Goal: Transaction & Acquisition: Download file/media

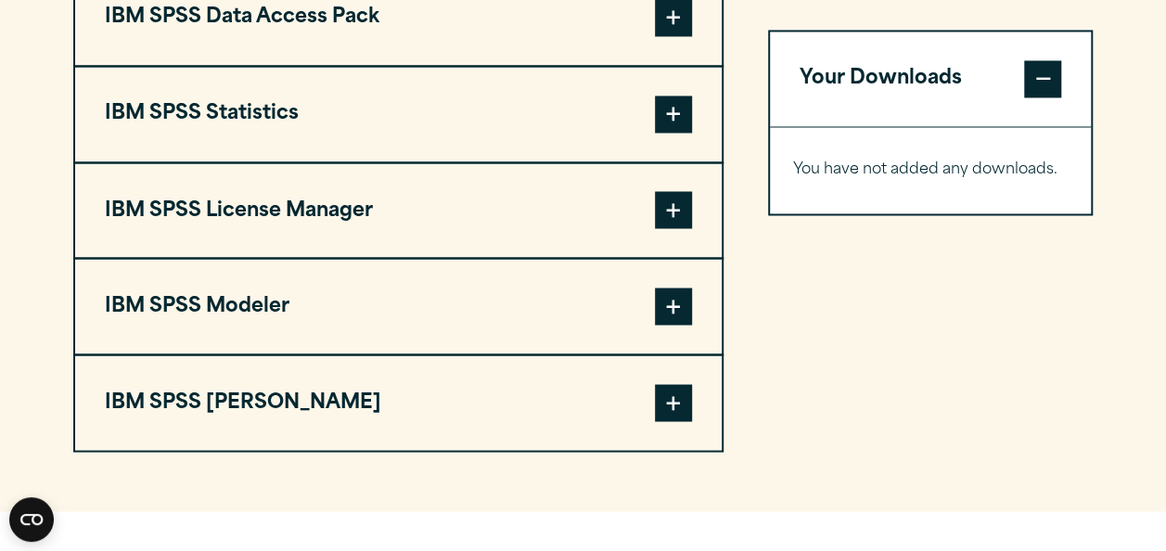
scroll to position [1544, 0]
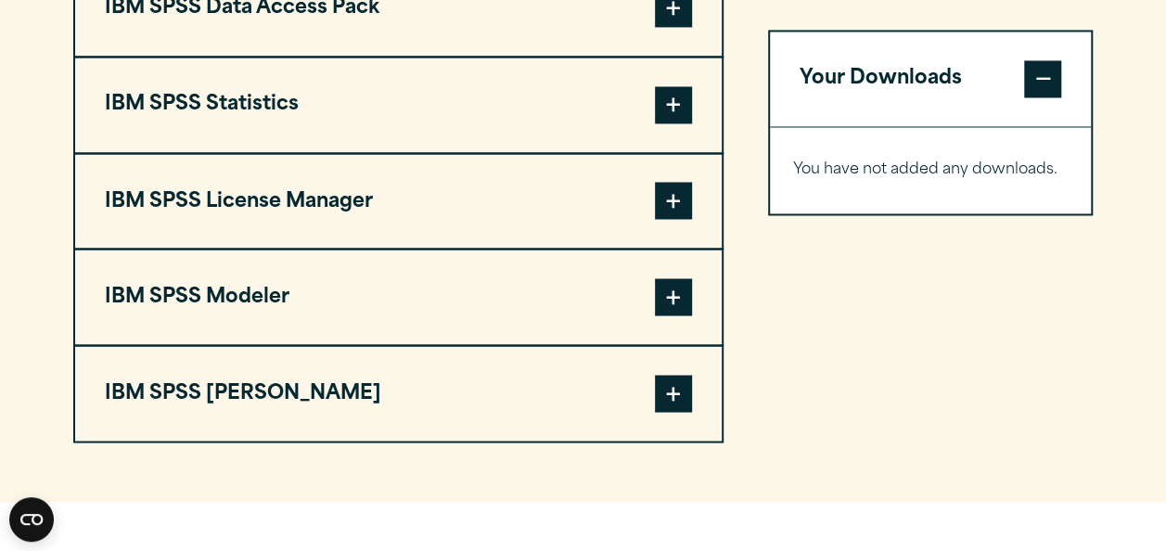
click at [676, 385] on span at bounding box center [673, 393] width 37 height 37
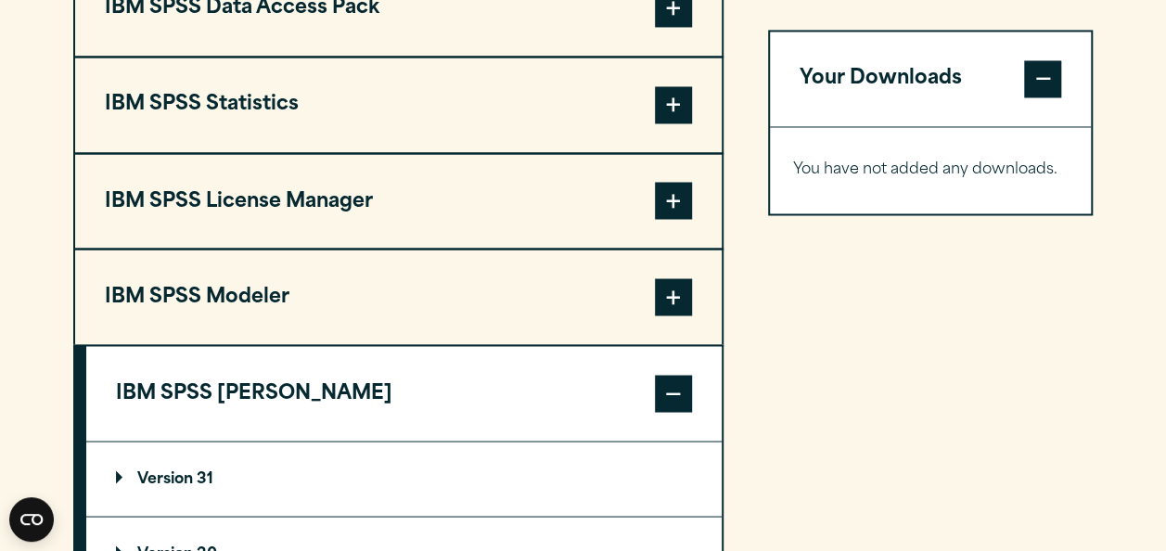
click at [676, 385] on span at bounding box center [673, 393] width 37 height 37
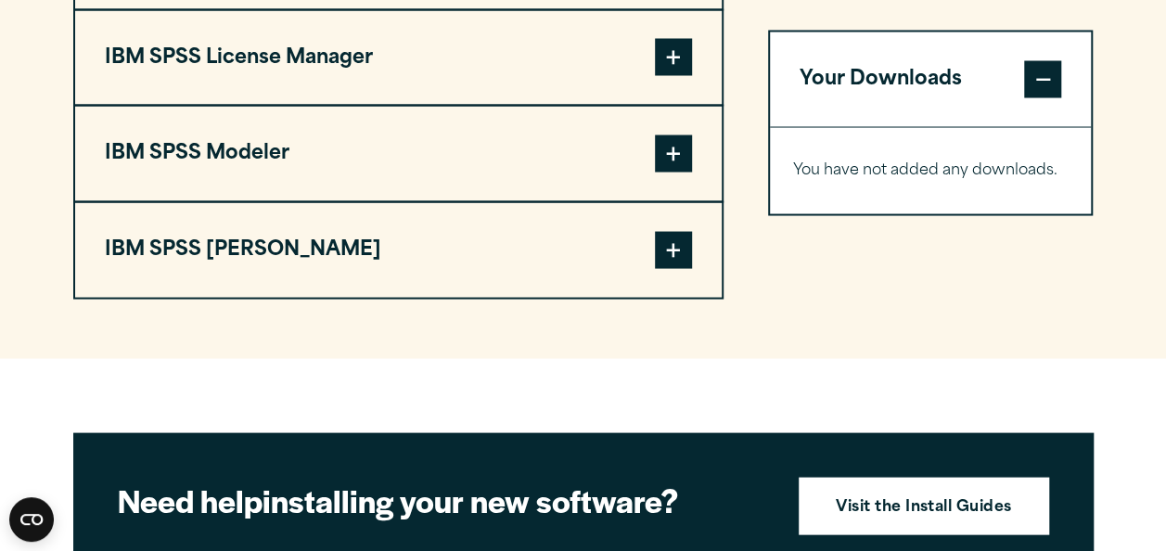
scroll to position [1705, 0]
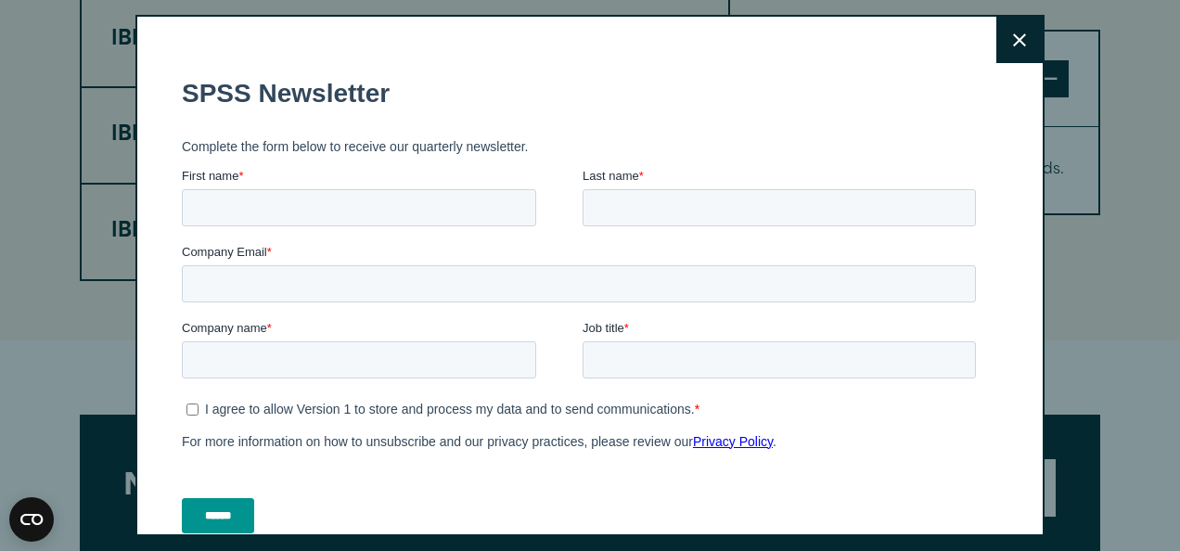
click at [1011, 48] on button "Close" at bounding box center [1020, 40] width 46 height 46
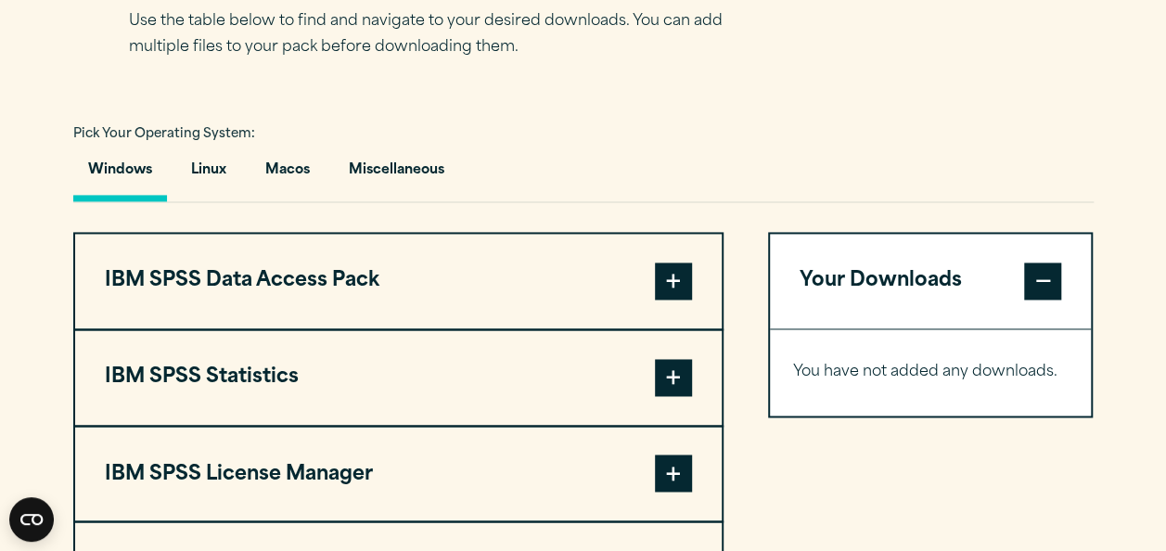
scroll to position [1260, 0]
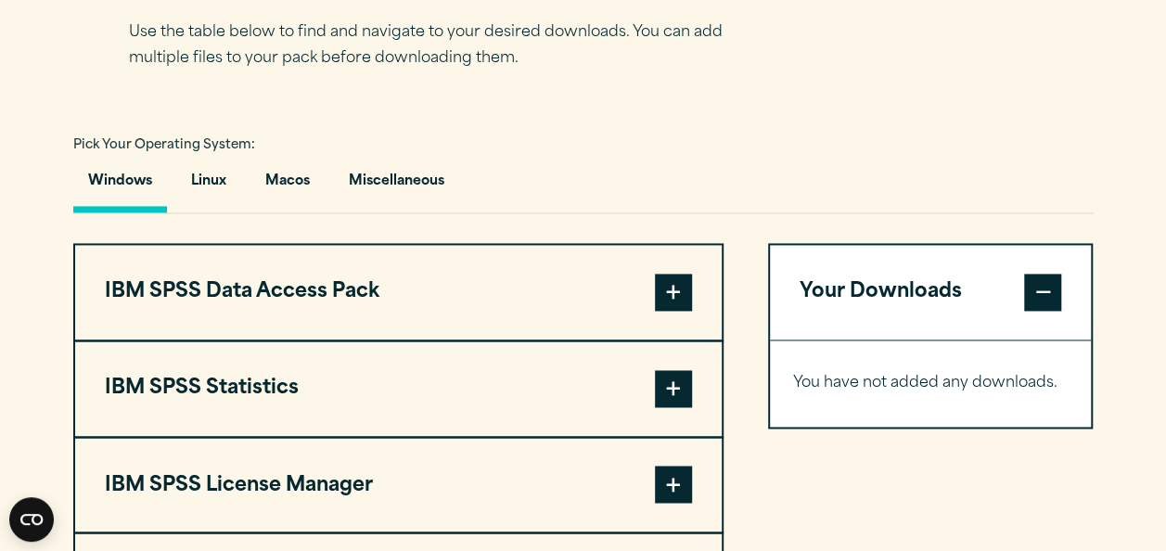
click at [685, 390] on span at bounding box center [673, 388] width 37 height 37
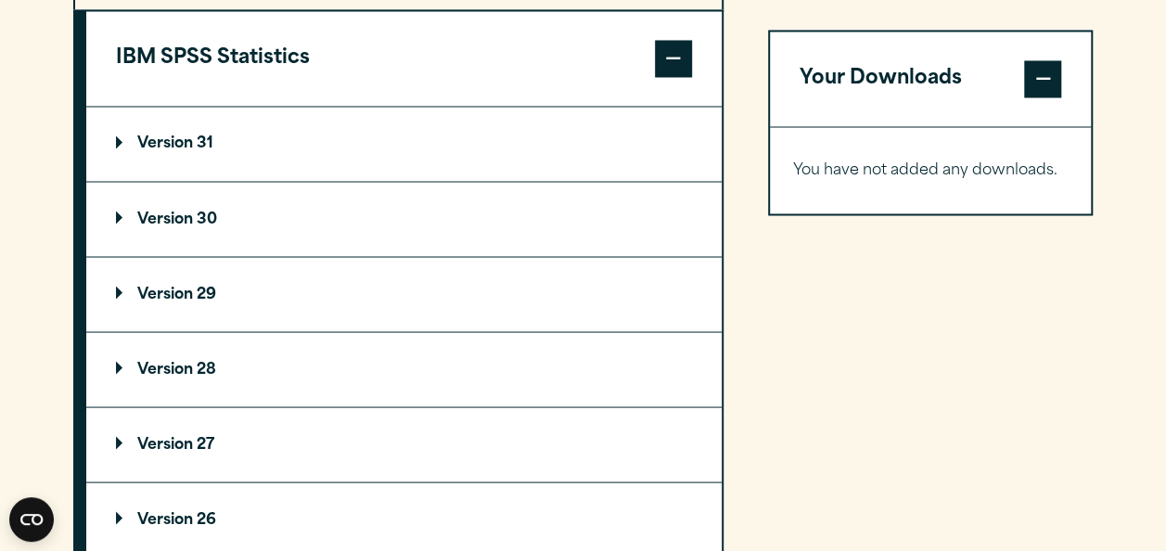
scroll to position [1483, 0]
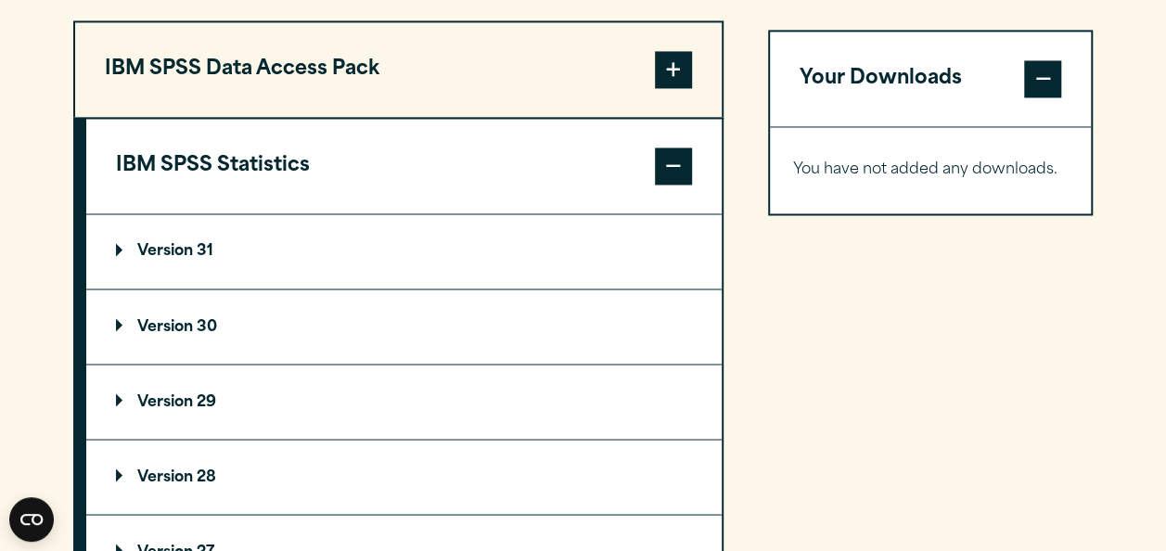
click at [130, 325] on p "Version 30" at bounding box center [166, 326] width 101 height 15
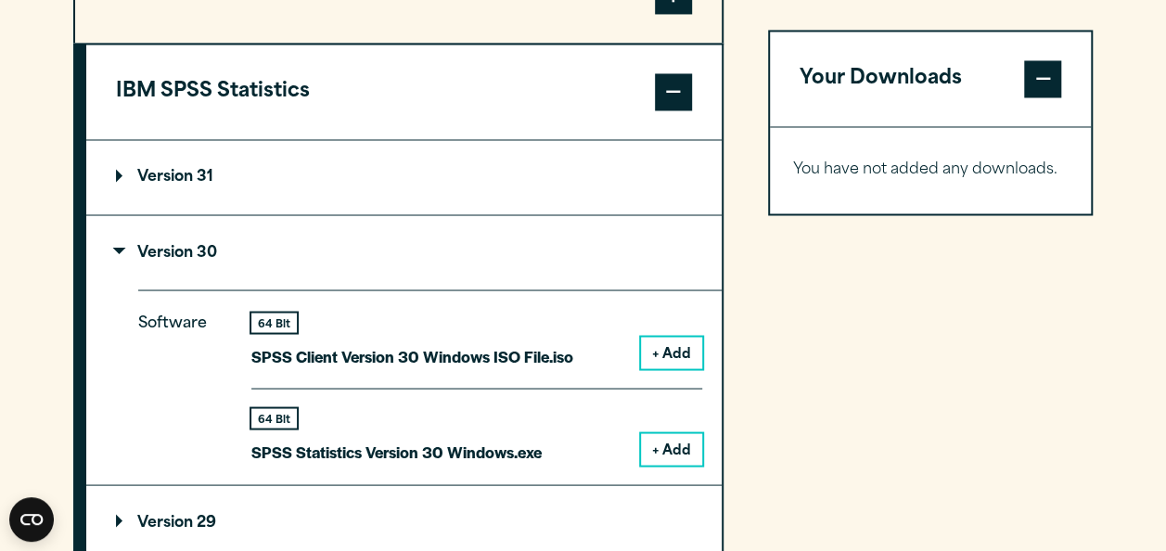
scroll to position [1594, 0]
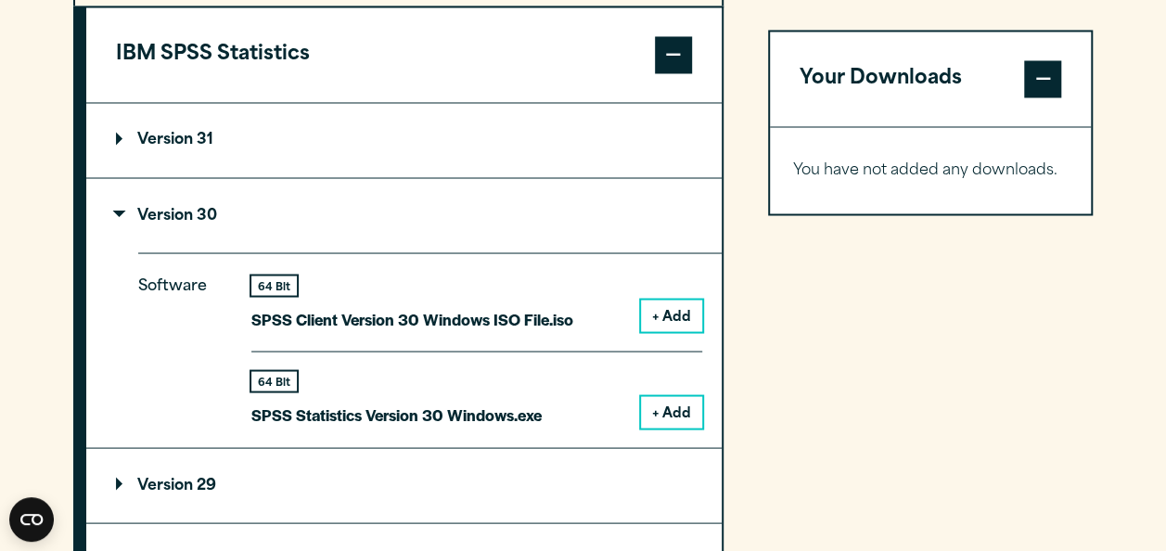
click at [690, 418] on button "+ Add" at bounding box center [671, 412] width 61 height 32
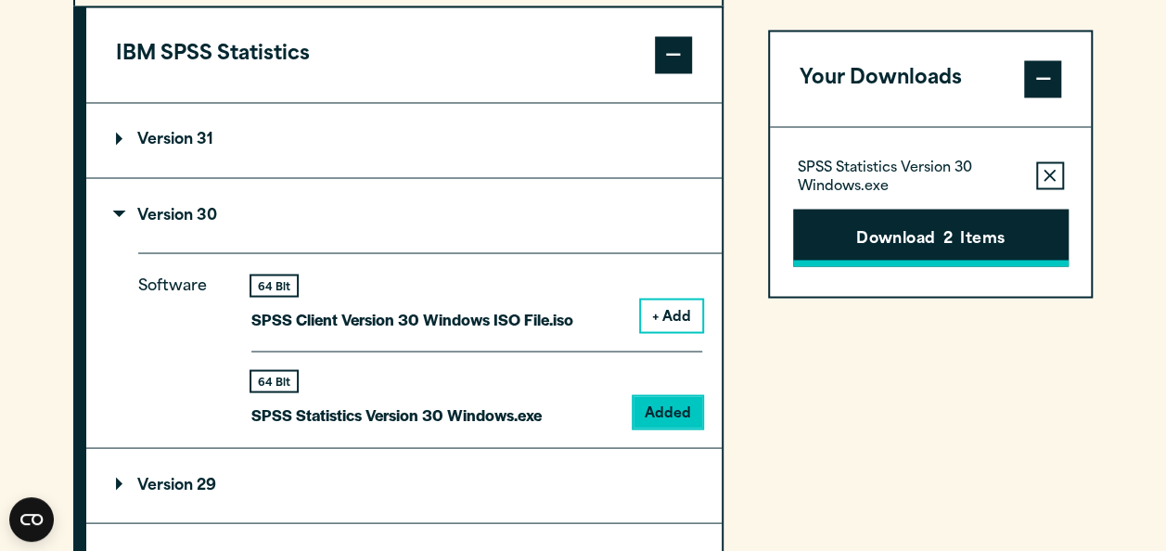
click at [989, 235] on button "Download 2 Items" at bounding box center [931, 238] width 276 height 58
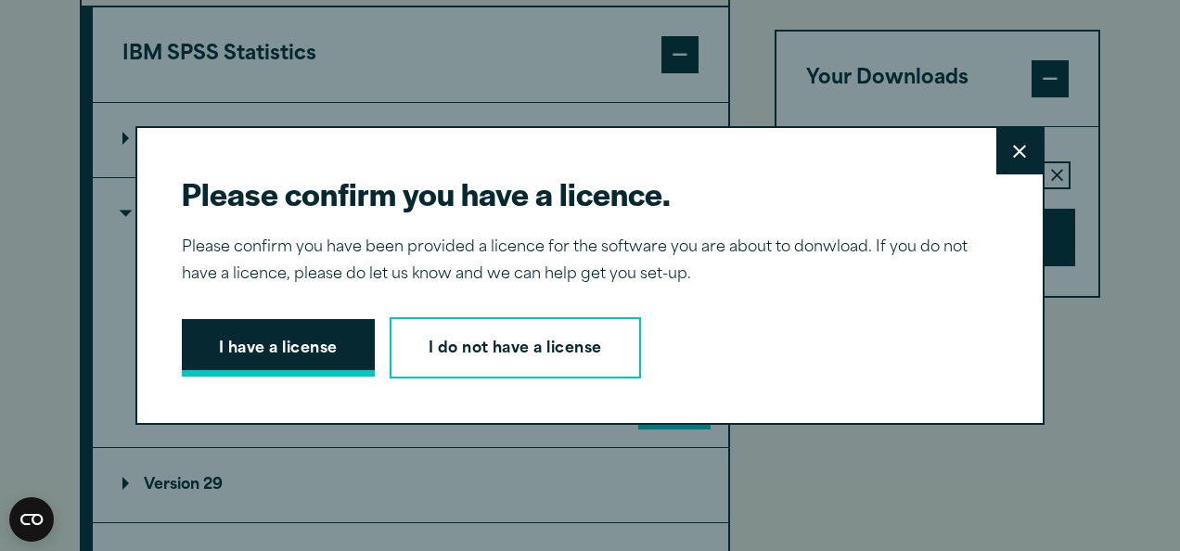
click at [325, 355] on button "I have a license" at bounding box center [278, 348] width 193 height 58
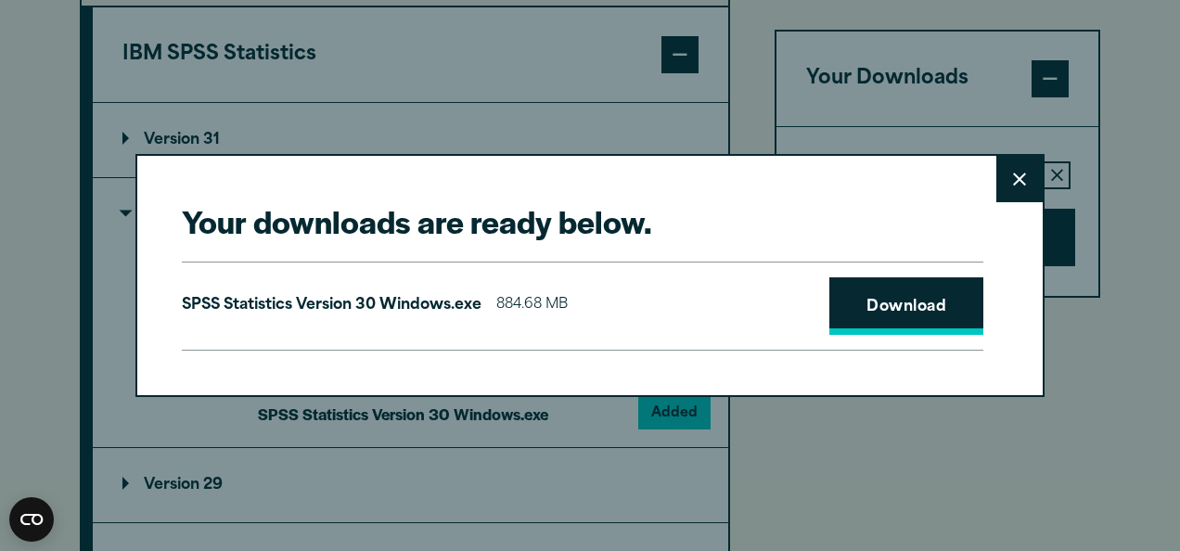
click at [918, 313] on link "Download" at bounding box center [907, 306] width 154 height 58
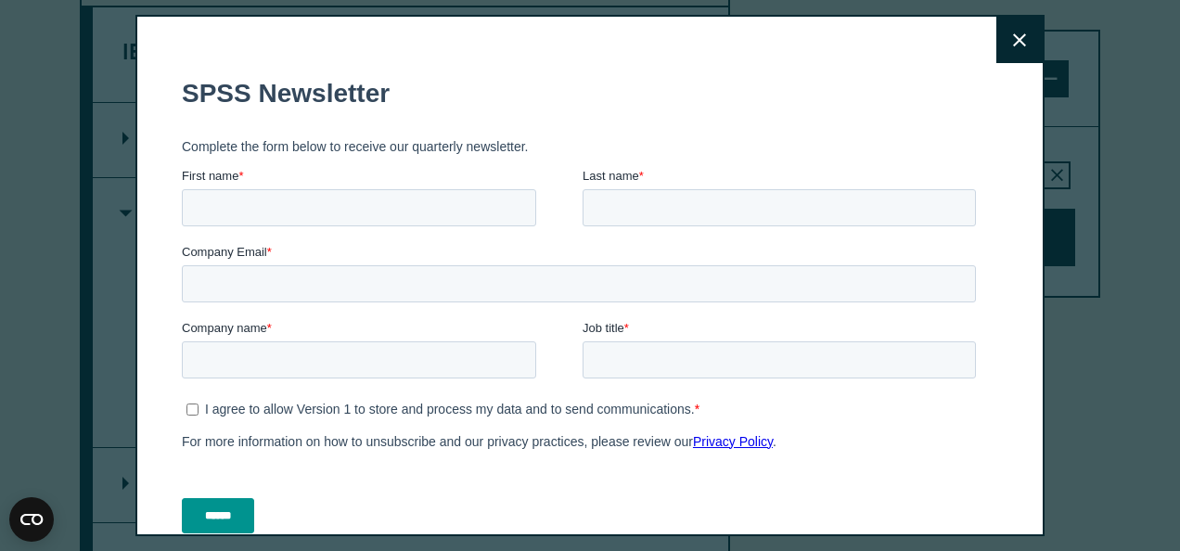
click at [997, 52] on button "Close" at bounding box center [1020, 40] width 46 height 46
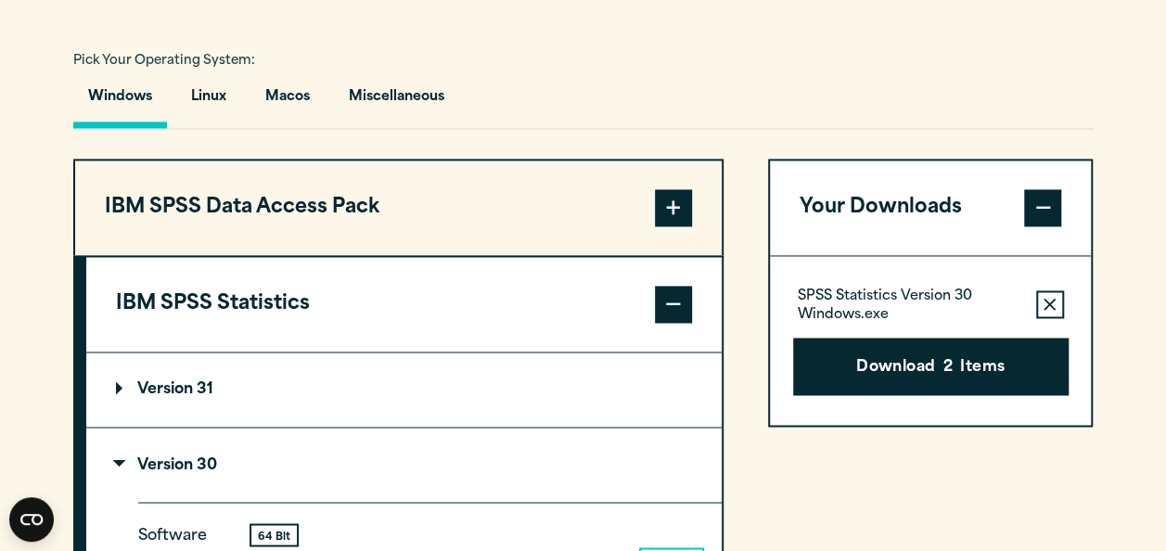
scroll to position [1385, 0]
